Goal: Information Seeking & Learning: Find specific fact

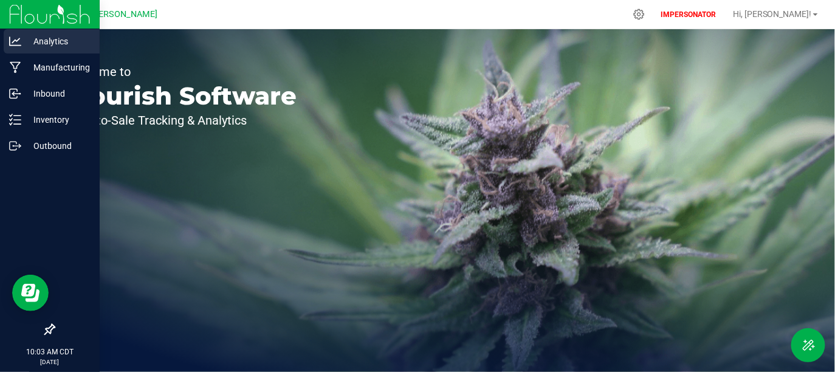
click at [13, 41] on icon at bounding box center [15, 41] width 12 height 12
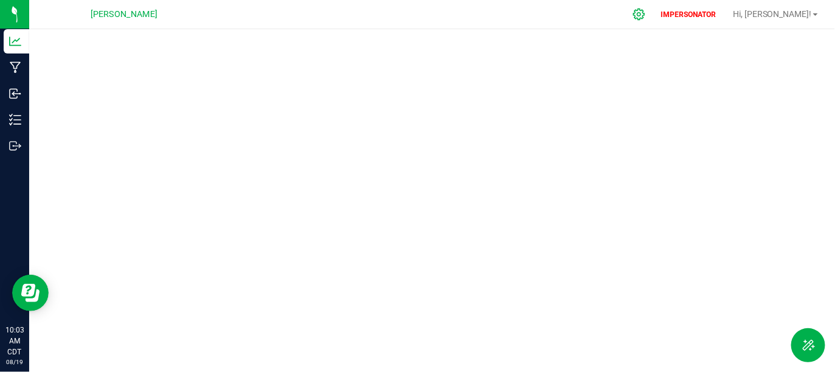
click at [654, 9] on div at bounding box center [639, 14] width 30 height 26
click at [645, 11] on icon at bounding box center [639, 14] width 13 height 13
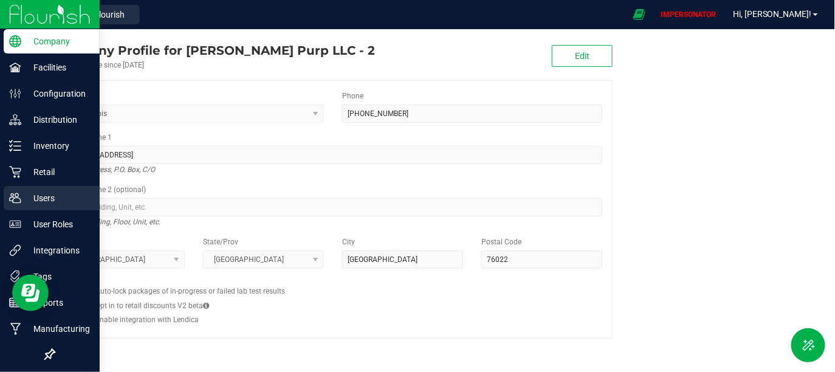
click at [52, 205] on div "Users" at bounding box center [52, 198] width 96 height 24
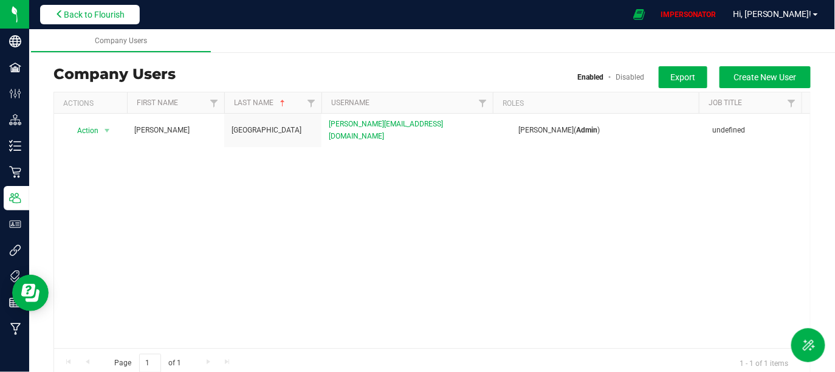
click at [124, 16] on span "Back to Flourish" at bounding box center [94, 15] width 61 height 10
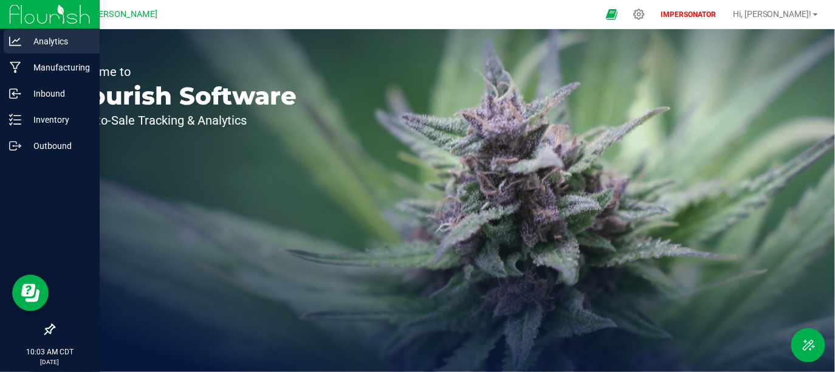
click at [20, 40] on icon at bounding box center [15, 41] width 12 height 12
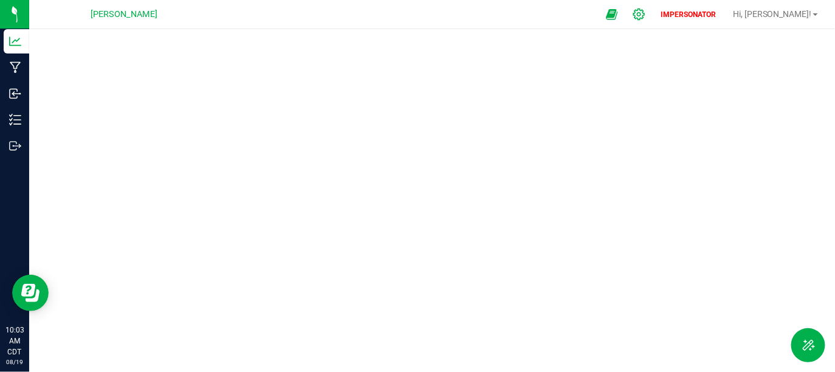
click at [645, 15] on icon at bounding box center [639, 15] width 12 height 12
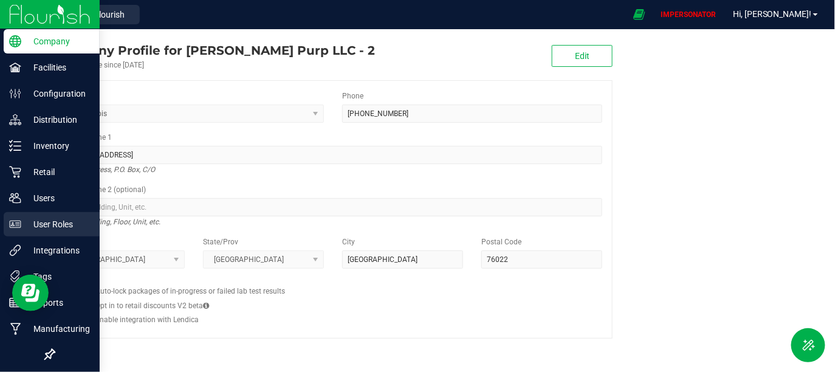
click at [41, 229] on p "User Roles" at bounding box center [57, 224] width 73 height 15
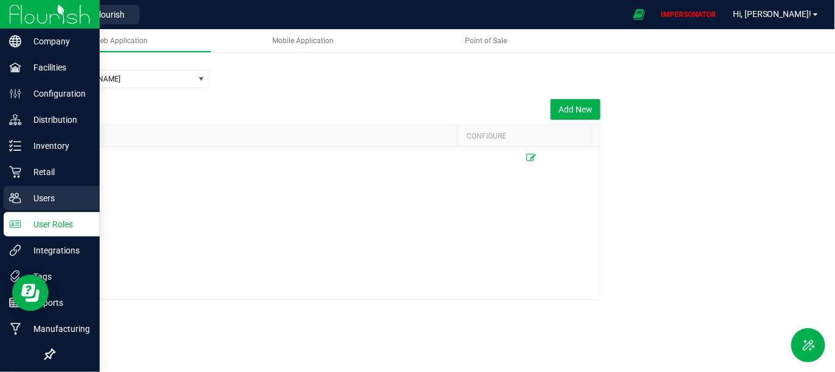
click at [18, 197] on icon at bounding box center [15, 198] width 12 height 12
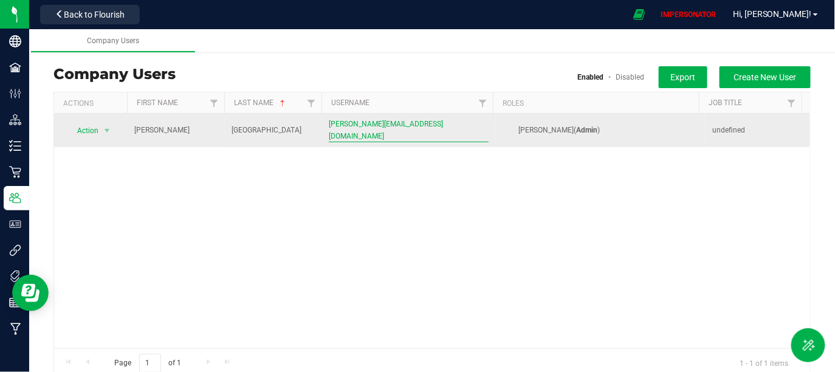
click at [364, 131] on span "[PERSON_NAME][EMAIL_ADDRESS][DOMAIN_NAME]" at bounding box center [409, 130] width 160 height 23
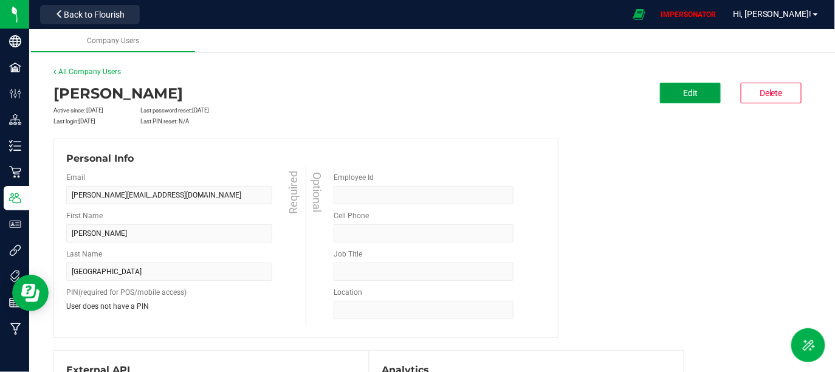
click at [683, 97] on span "Edit" at bounding box center [690, 93] width 15 height 10
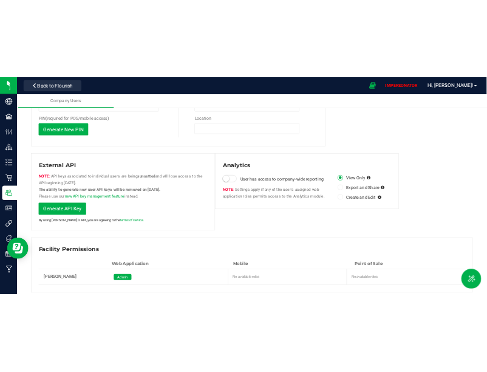
scroll to position [229, 0]
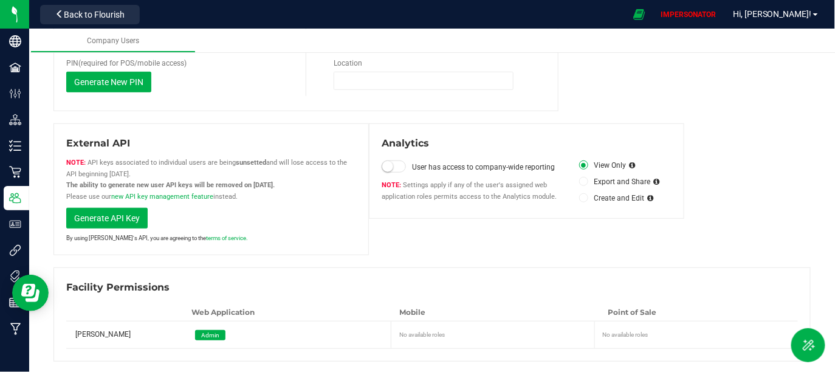
click at [407, 163] on div "User has access to company-wide reporting" at bounding box center [474, 167] width 185 height 12
click at [375, 164] on div "Analytics User has access to company-wide reporting Settings apply if any of th…" at bounding box center [526, 170] width 315 height 95
click at [391, 164] on span at bounding box center [394, 166] width 24 height 12
click at [582, 195] on span at bounding box center [583, 197] width 9 height 9
click at [0, 0] on input "Create and Edit" at bounding box center [0, 0] width 0 height 0
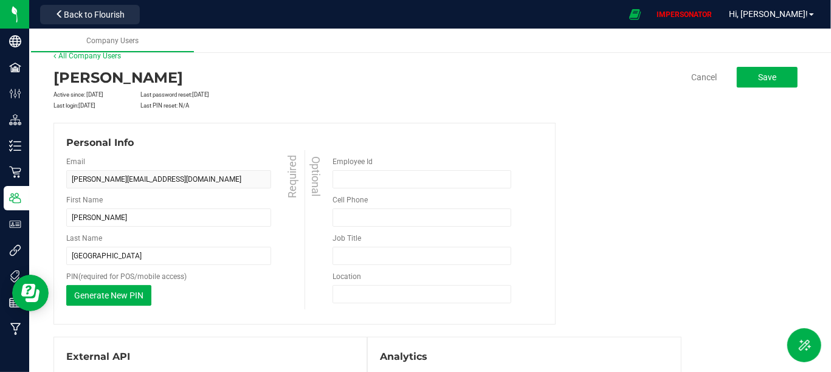
scroll to position [0, 0]
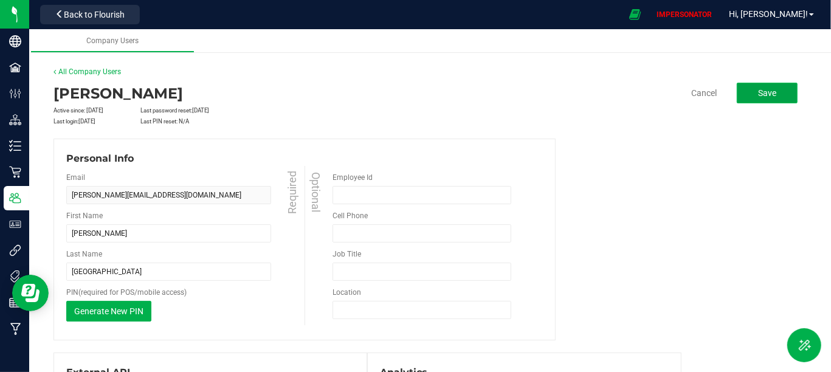
click at [763, 92] on span "Save" at bounding box center [767, 93] width 18 height 10
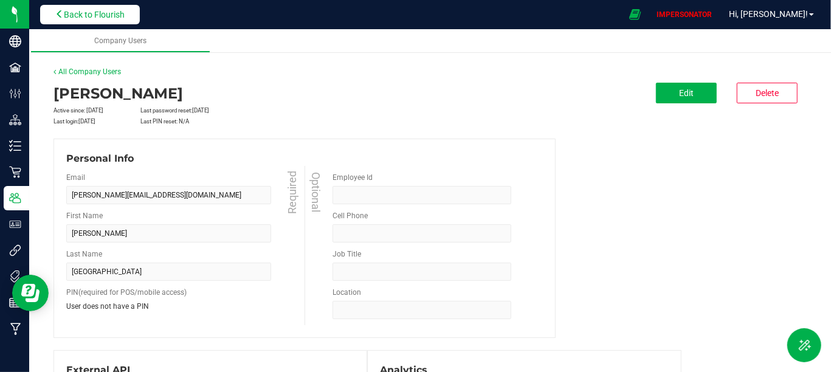
click at [97, 10] on span "Back to Flourish" at bounding box center [94, 15] width 61 height 10
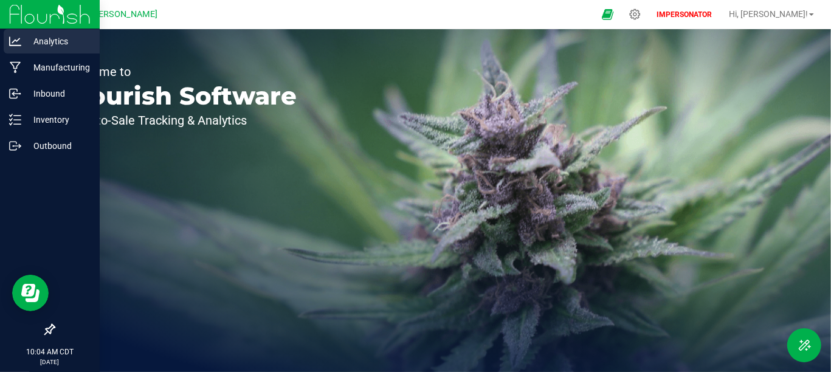
click at [17, 44] on icon at bounding box center [15, 41] width 12 height 12
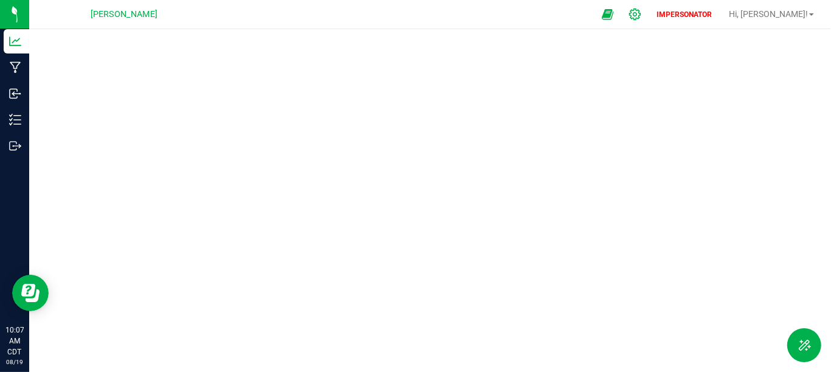
click at [641, 15] on icon at bounding box center [634, 14] width 13 height 13
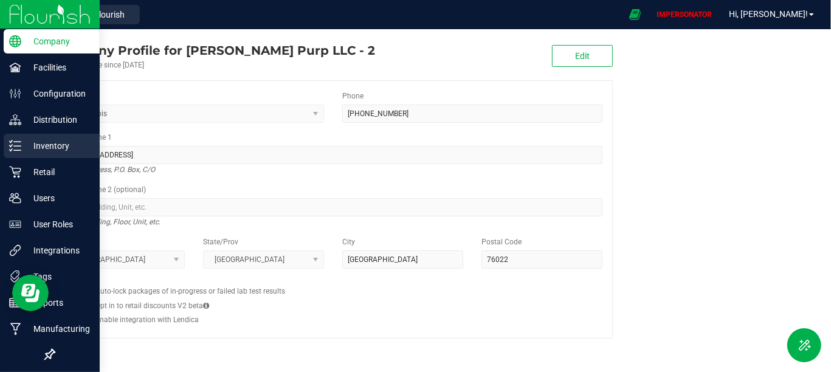
click at [40, 153] on div "Inventory" at bounding box center [52, 146] width 96 height 24
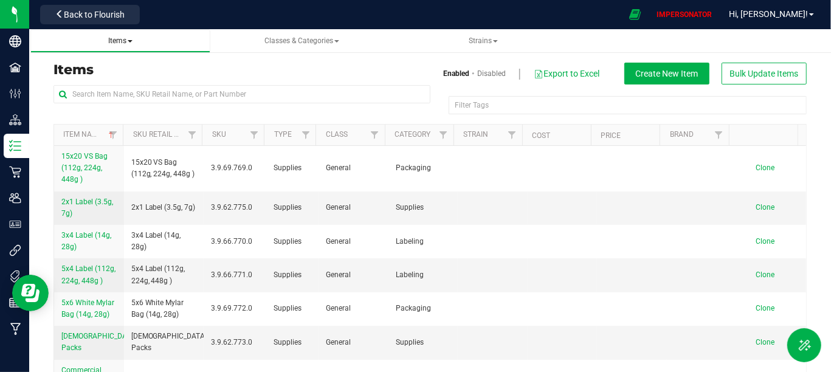
click at [131, 43] on span "Items" at bounding box center [120, 40] width 24 height 9
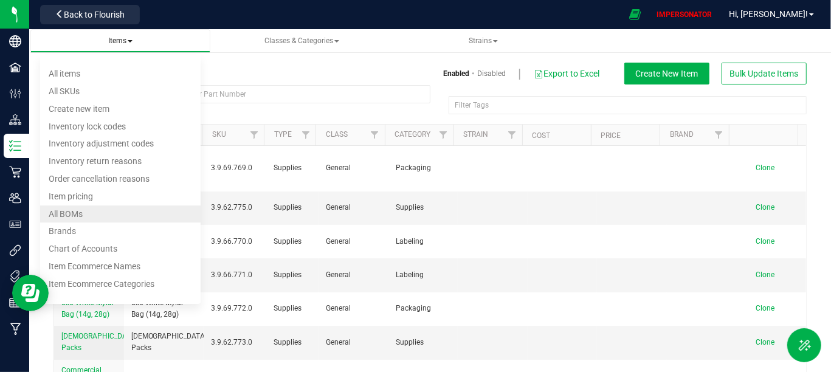
click at [83, 217] on span "All BOMs" at bounding box center [66, 214] width 34 height 10
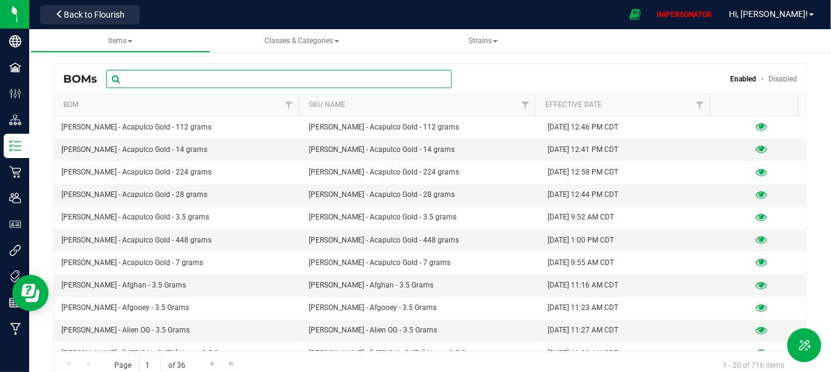
click at [255, 76] on input "text" at bounding box center [278, 79] width 345 height 18
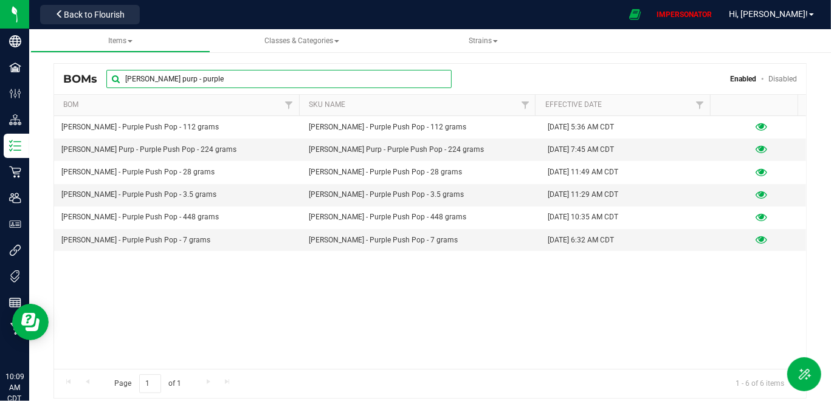
click at [209, 81] on input "[PERSON_NAME] purp - purple" at bounding box center [278, 79] width 345 height 18
click at [196, 77] on input "[PERSON_NAME] purp - purple" at bounding box center [278, 79] width 345 height 18
type input "[PERSON_NAME] purp - purple"
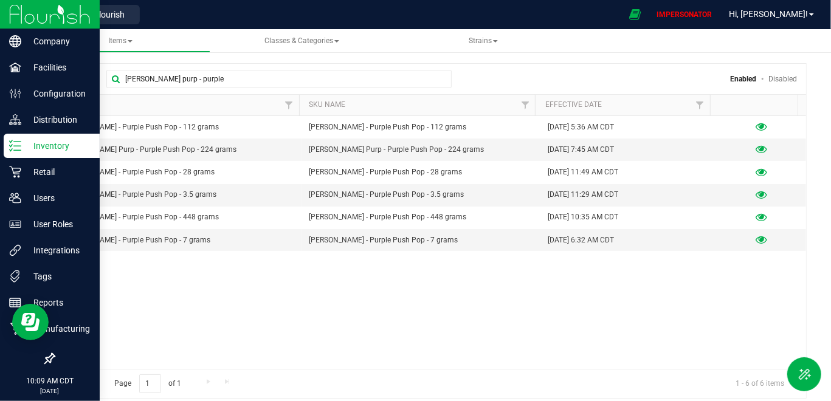
click at [26, 156] on div "Inventory" at bounding box center [52, 146] width 96 height 24
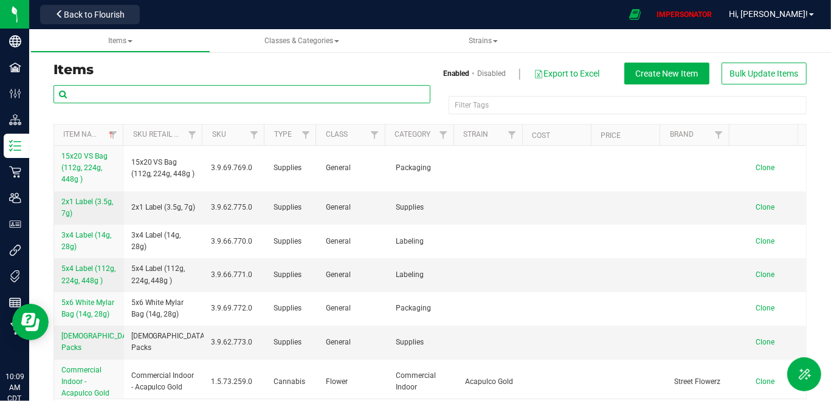
click at [198, 90] on input "text" at bounding box center [241, 94] width 377 height 18
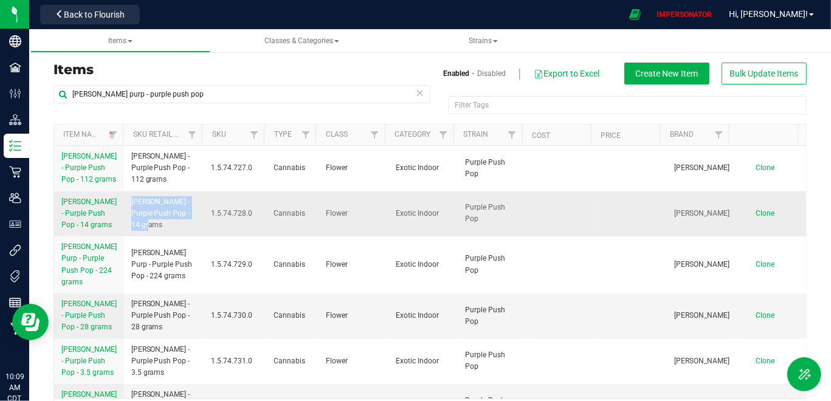
drag, startPoint x: 126, startPoint y: 199, endPoint x: 184, endPoint y: 227, distance: 63.3
click at [184, 227] on td "[PERSON_NAME] - Purple Push Pop - 14 grams" at bounding box center [164, 214] width 80 height 46
copy span "[PERSON_NAME] - Purple Push Pop - 14 grams"
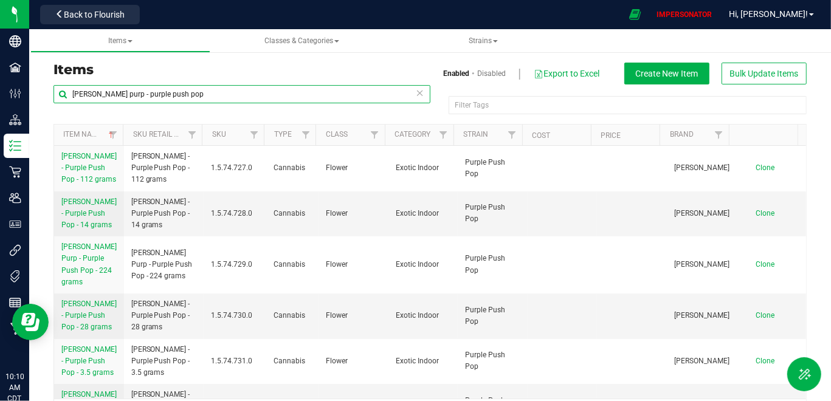
drag, startPoint x: 179, startPoint y: 92, endPoint x: 52, endPoint y: 91, distance: 127.0
click at [52, 91] on div "[PERSON_NAME] purp - purple push pop Filter Tags Filter Tags Item Name Sku Reta…" at bounding box center [429, 256] width 771 height 344
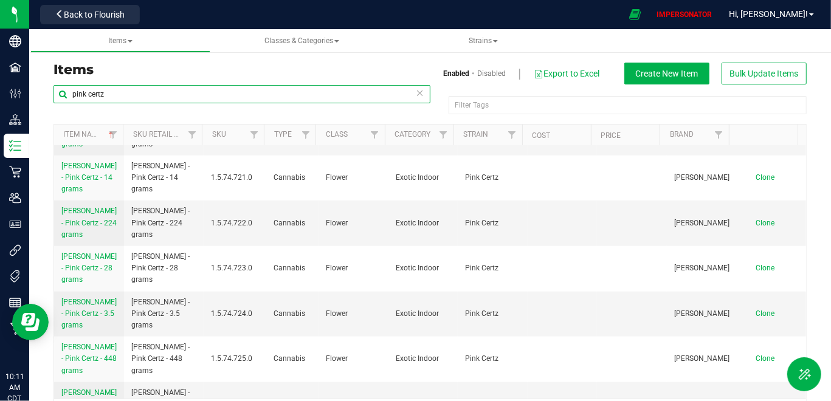
scroll to position [821, 0]
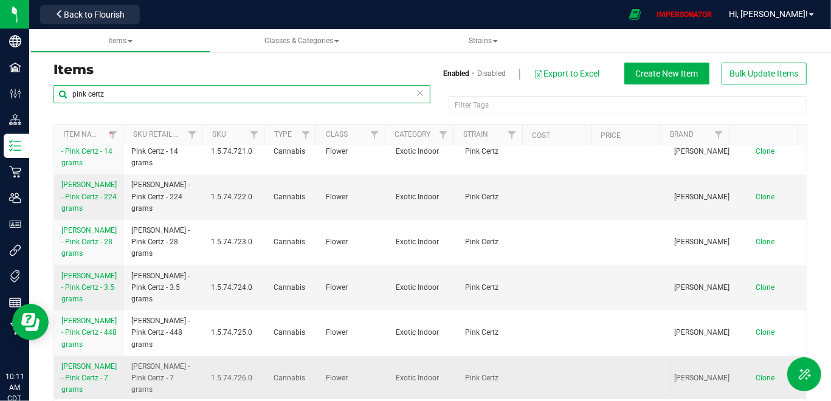
type input "pink certz"
drag, startPoint x: 125, startPoint y: 368, endPoint x: 198, endPoint y: 385, distance: 74.9
click at [198, 385] on td "[PERSON_NAME] - Pink Certz - 7 grams" at bounding box center [164, 378] width 80 height 45
copy span "[PERSON_NAME] - Pink Certz - 7 grams"
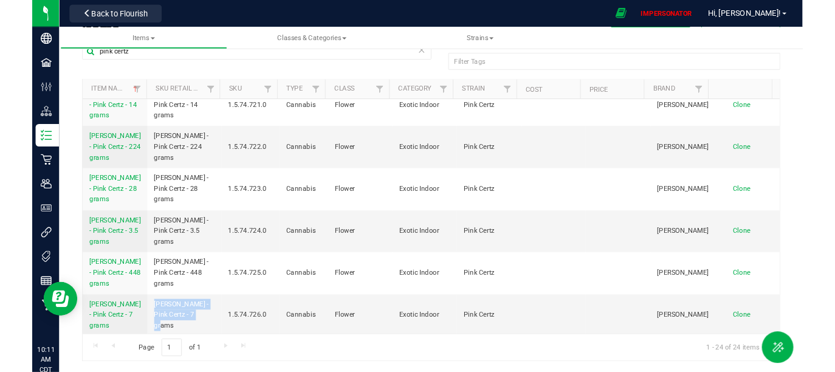
scroll to position [0, 0]
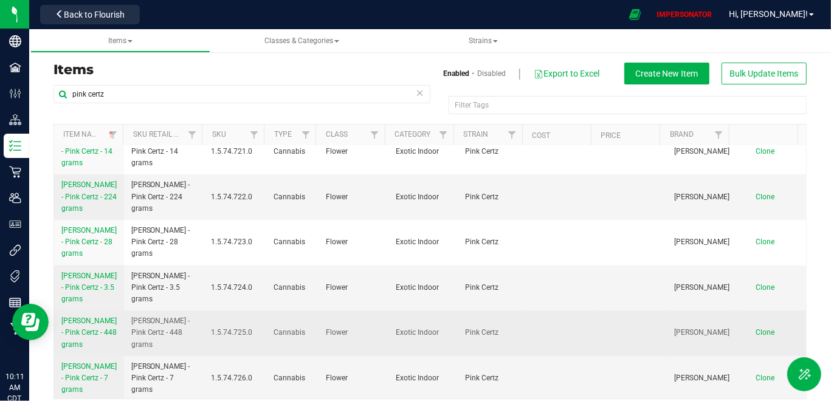
click at [216, 332] on span "1.5.74.725.0" at bounding box center [235, 333] width 48 height 12
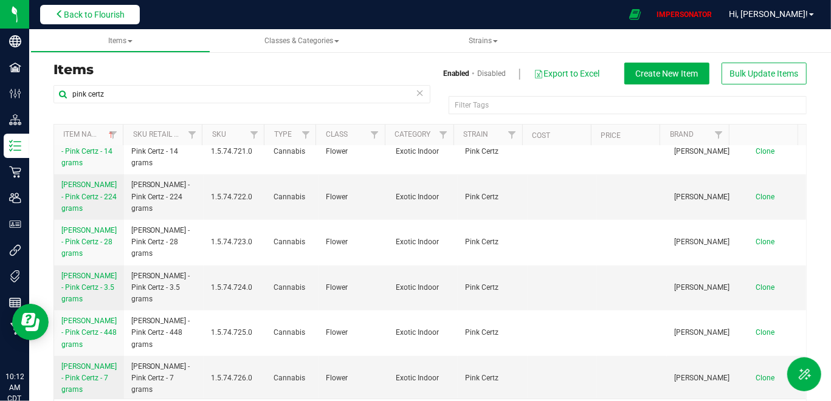
click at [83, 10] on span "Back to Flourish" at bounding box center [94, 15] width 61 height 10
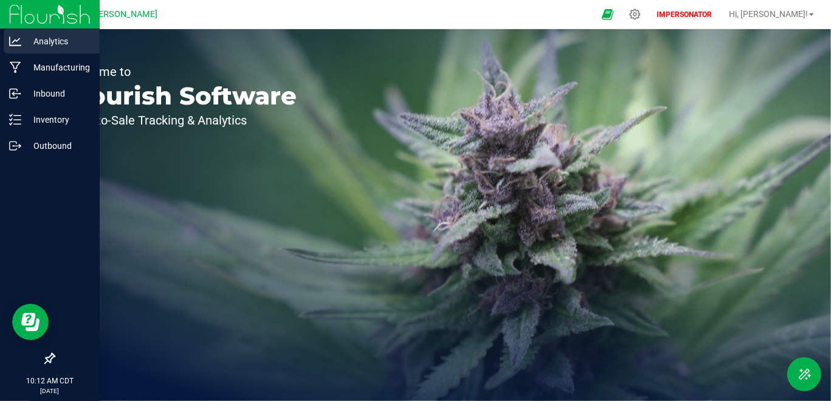
click at [20, 42] on icon at bounding box center [15, 41] width 12 height 12
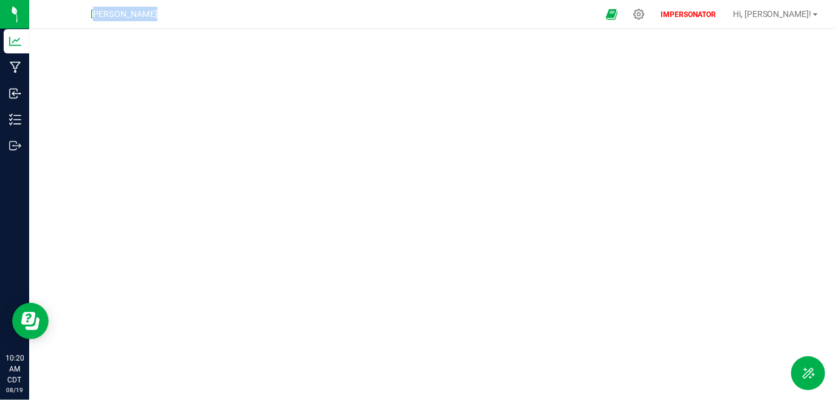
drag, startPoint x: 227, startPoint y: 21, endPoint x: 182, endPoint y: 1, distance: 48.4
click at [182, 1] on nav "[PERSON_NAME] IMPERSONATOR Hi, [PERSON_NAME]!" at bounding box center [432, 14] width 806 height 29
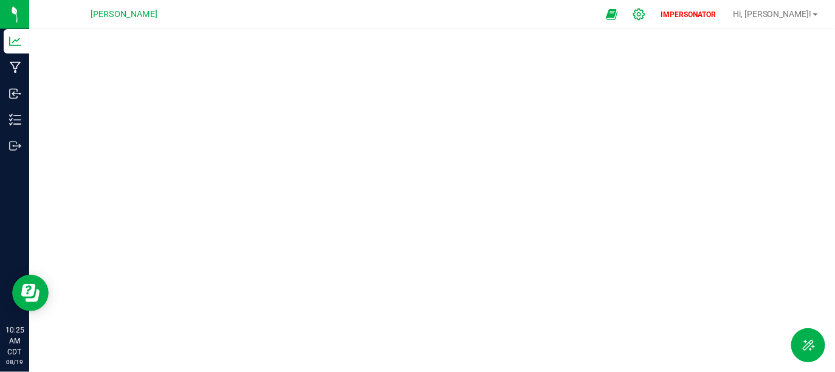
click at [645, 16] on icon at bounding box center [639, 14] width 13 height 13
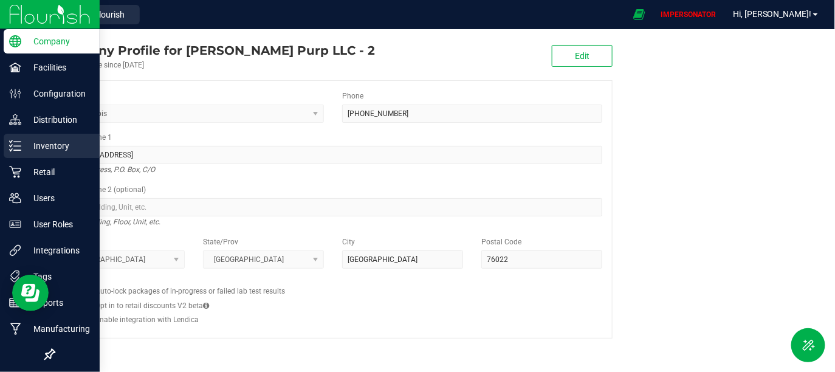
click at [34, 152] on p "Inventory" at bounding box center [57, 146] width 73 height 15
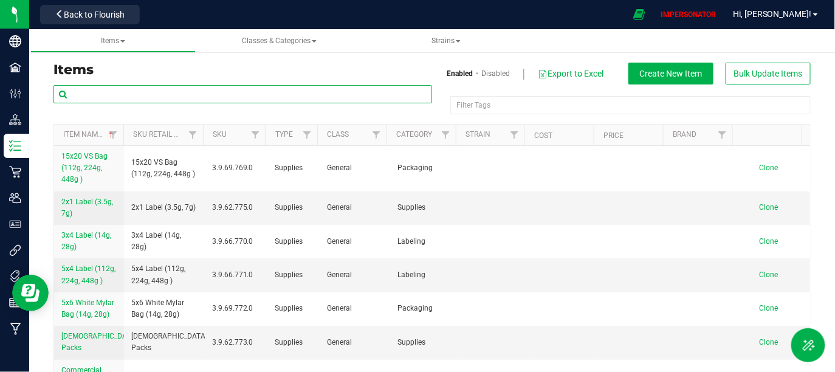
click at [187, 94] on input "text" at bounding box center [242, 94] width 379 height 18
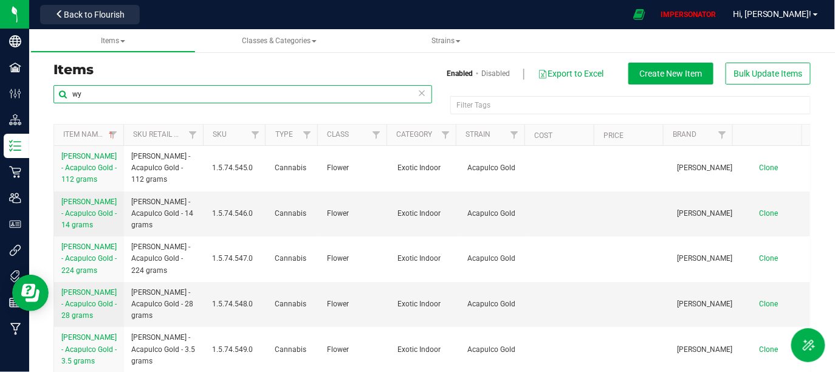
type input "w"
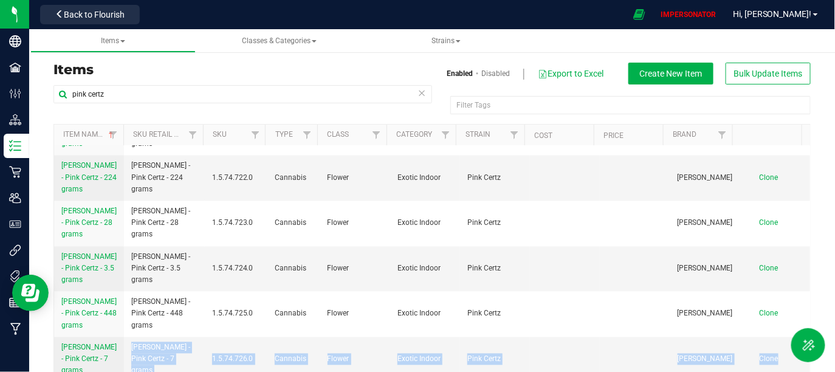
scroll to position [50, 0]
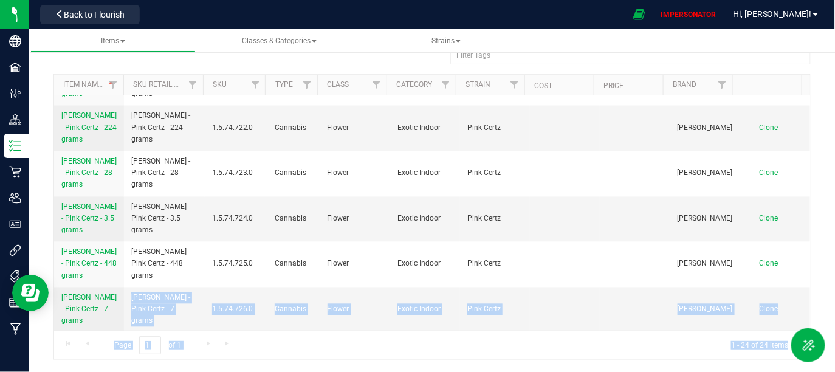
drag, startPoint x: 128, startPoint y: 349, endPoint x: 198, endPoint y: 373, distance: 73.2
click at [198, 372] on html "Company Facilities Configuration Distribution Inventory Retail Users User Roles…" at bounding box center [417, 186] width 835 height 372
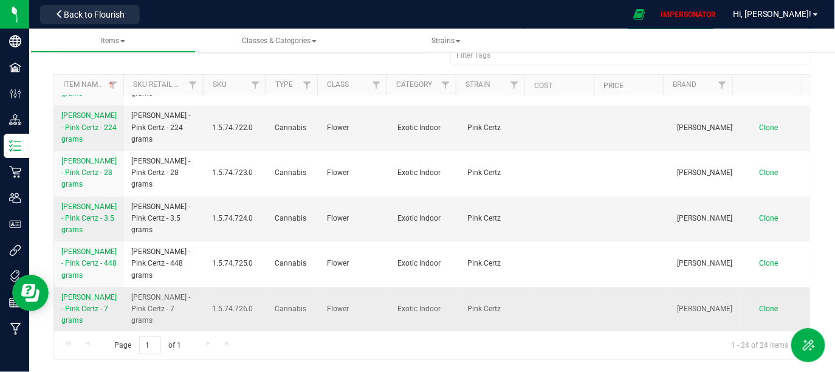
click at [163, 304] on span "[PERSON_NAME] - Pink Certz - 7 grams" at bounding box center [164, 309] width 66 height 35
drag, startPoint x: 129, startPoint y: 298, endPoint x: 207, endPoint y: 321, distance: 80.4
click at [207, 321] on tr "[PERSON_NAME] - Pink Certz - 7 grams Wyatt Purp - Pink Certz - 7 grams 1.5.74.7…" at bounding box center [432, 309] width 756 height 45
click at [207, 321] on td "1.5.74.726.0" at bounding box center [236, 309] width 63 height 45
drag, startPoint x: 177, startPoint y: 314, endPoint x: 126, endPoint y: 299, distance: 53.7
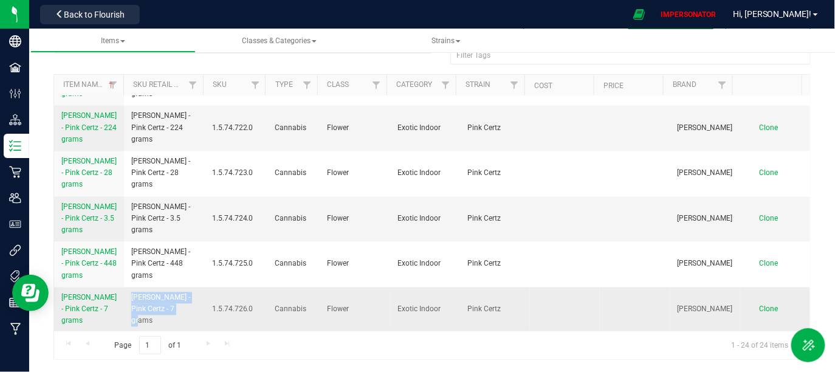
click at [126, 299] on td "[PERSON_NAME] - Pink Certz - 7 grams" at bounding box center [164, 309] width 80 height 45
click at [193, 315] on span "[PERSON_NAME] - Pink Certz - 7 grams" at bounding box center [164, 309] width 66 height 35
drag, startPoint x: 129, startPoint y: 300, endPoint x: 172, endPoint y: 318, distance: 46.6
click at [173, 318] on td "[PERSON_NAME] - Pink Certz - 7 grams" at bounding box center [164, 309] width 80 height 45
click at [187, 315] on span "[PERSON_NAME] - Pink Certz - 7 grams" at bounding box center [164, 309] width 66 height 35
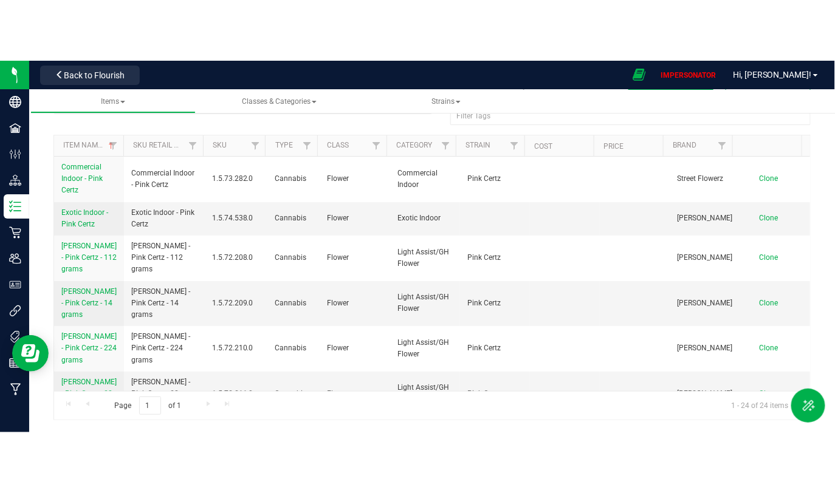
scroll to position [5, 0]
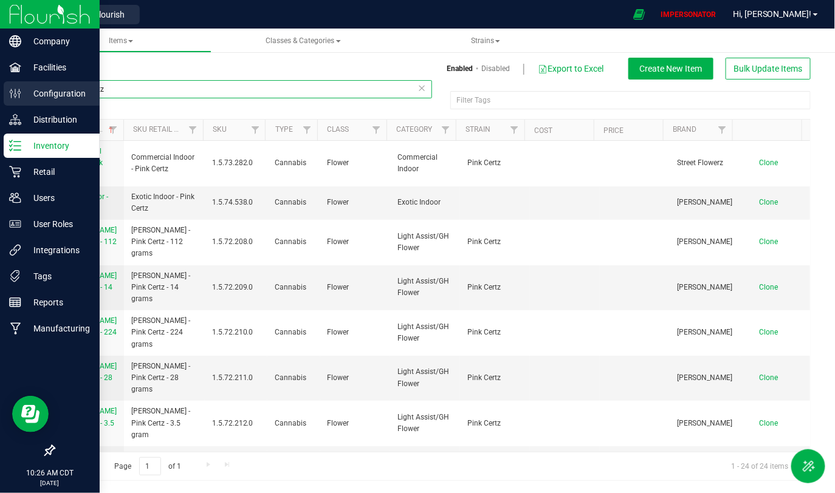
drag, startPoint x: 143, startPoint y: 88, endPoint x: 3, endPoint y: 88, distance: 139.8
click at [3, 88] on div "Company Facilities Configuration Distribution Inventory Retail Users User Roles…" at bounding box center [417, 246] width 835 height 493
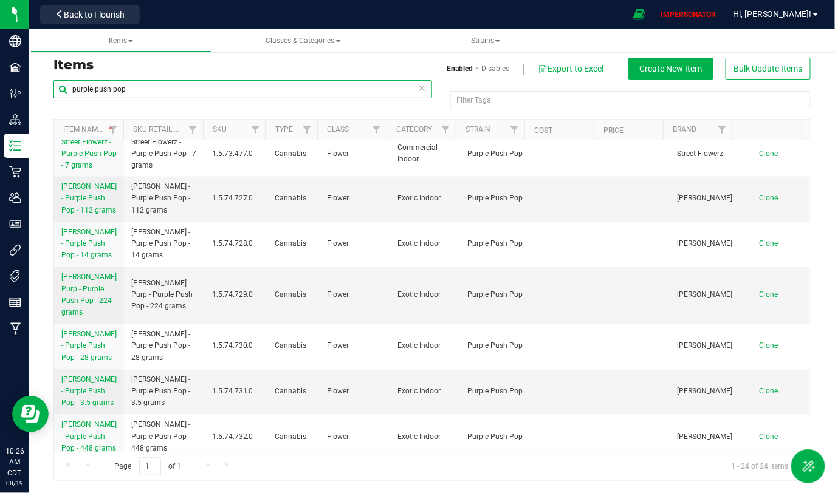
scroll to position [724, 0]
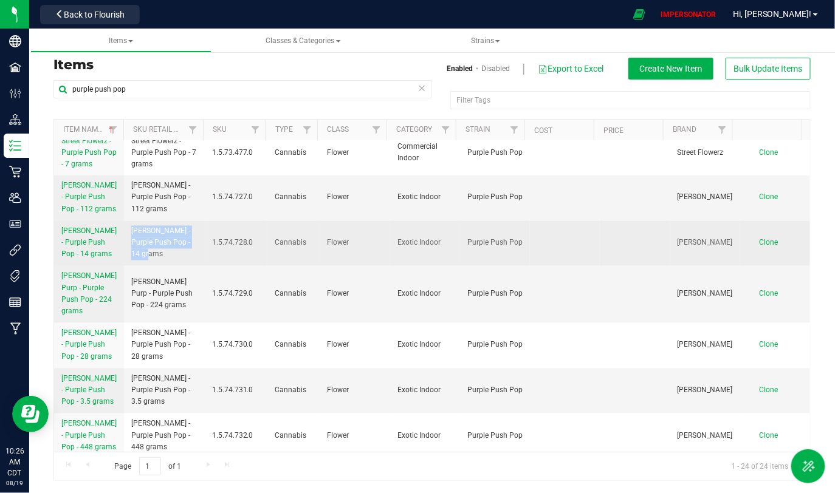
drag, startPoint x: 131, startPoint y: 228, endPoint x: 180, endPoint y: 255, distance: 56.6
click at [180, 255] on span "[PERSON_NAME] - Purple Push Pop - 14 grams" at bounding box center [164, 243] width 66 height 35
copy span "[PERSON_NAME] - Purple Push Pop - 14 grams"
click at [162, 255] on span "[PERSON_NAME] - Purple Push Pop - 14 grams" at bounding box center [164, 243] width 66 height 35
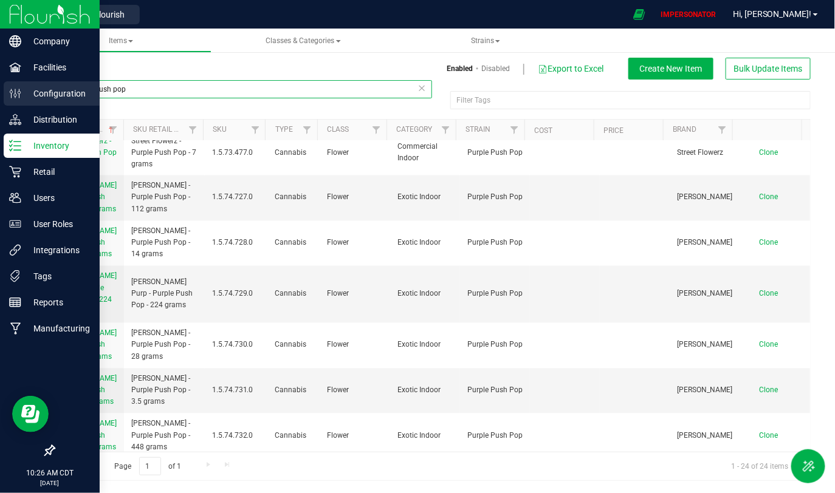
drag, startPoint x: 128, startPoint y: 98, endPoint x: 19, endPoint y: 98, distance: 109.4
click at [19, 98] on div "Company Facilities Configuration Distribution Inventory Retail Users User Roles…" at bounding box center [417, 246] width 835 height 493
drag, startPoint x: 131, startPoint y: 87, endPoint x: 4, endPoint y: 87, distance: 127.0
click at [4, 87] on div "Company Facilities Configuration Distribution Inventory Retail Users User Roles…" at bounding box center [417, 246] width 835 height 493
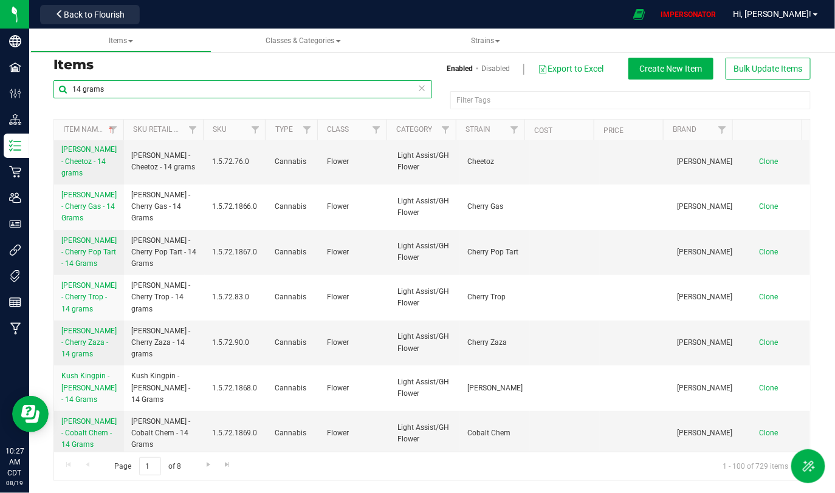
scroll to position [1788, 0]
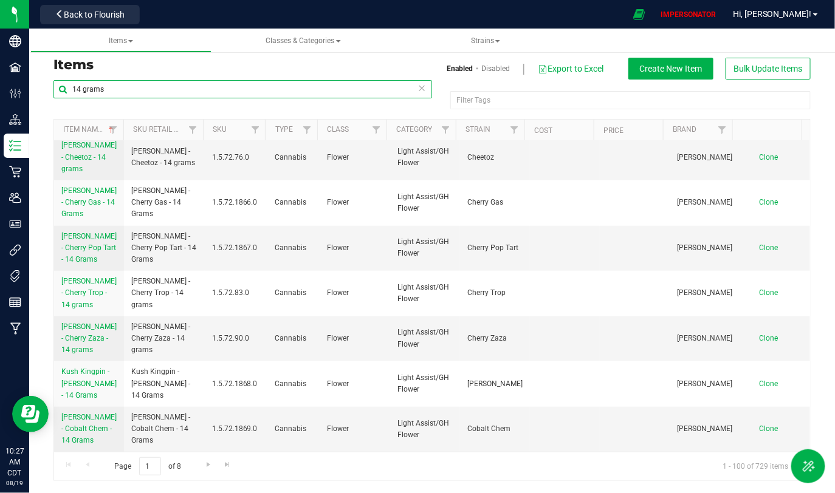
type input "14 grams"
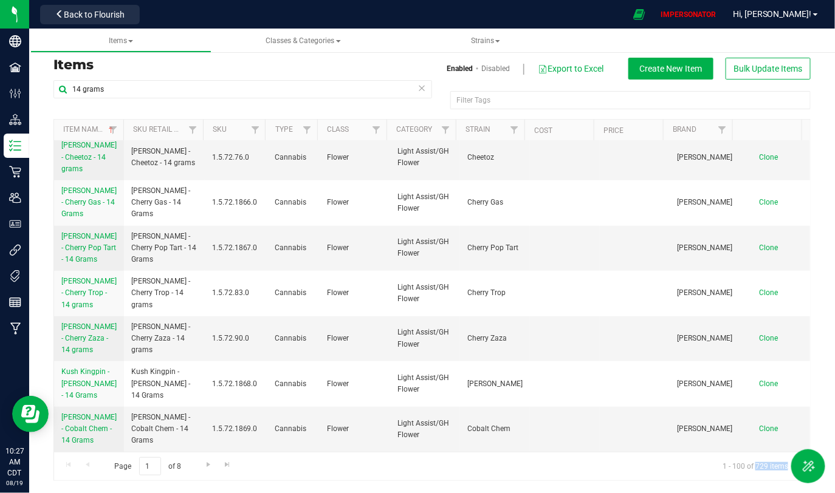
drag, startPoint x: 747, startPoint y: 468, endPoint x: 786, endPoint y: 468, distance: 38.3
click at [786, 400] on span "1 - 100 of 729 items" at bounding box center [755, 467] width 85 height 18
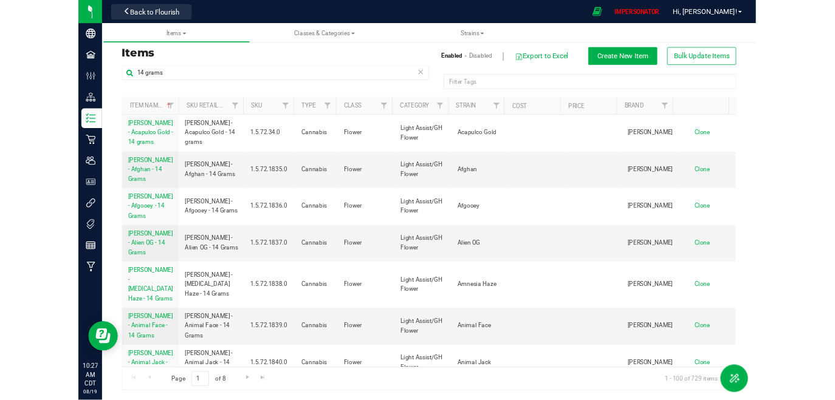
scroll to position [0, 0]
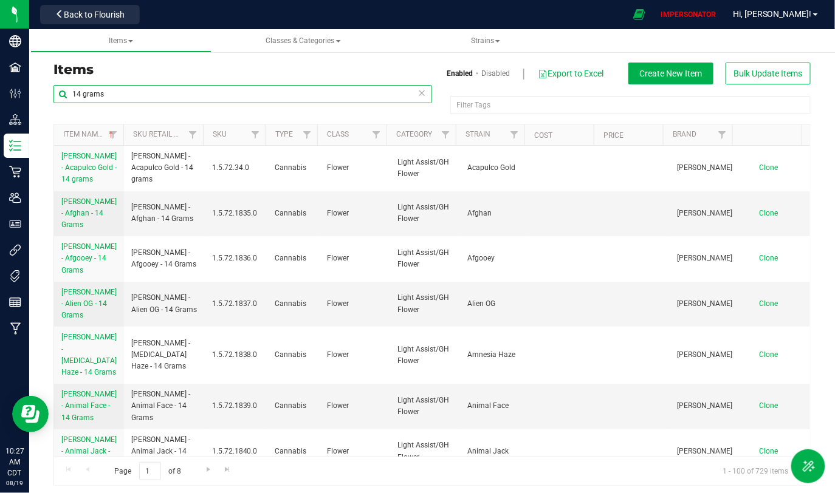
drag, startPoint x: 109, startPoint y: 89, endPoint x: 57, endPoint y: 89, distance: 51.7
click at [59, 89] on input "14 grams" at bounding box center [242, 94] width 379 height 18
drag, startPoint x: 114, startPoint y: 96, endPoint x: 33, endPoint y: 96, distance: 80.2
click at [33, 96] on div "Items Enabled Disabled Export to Excel Create New Item Bulk Update Items 14 gra…" at bounding box center [432, 266] width 806 height 463
